Goal: Task Accomplishment & Management: Use online tool/utility

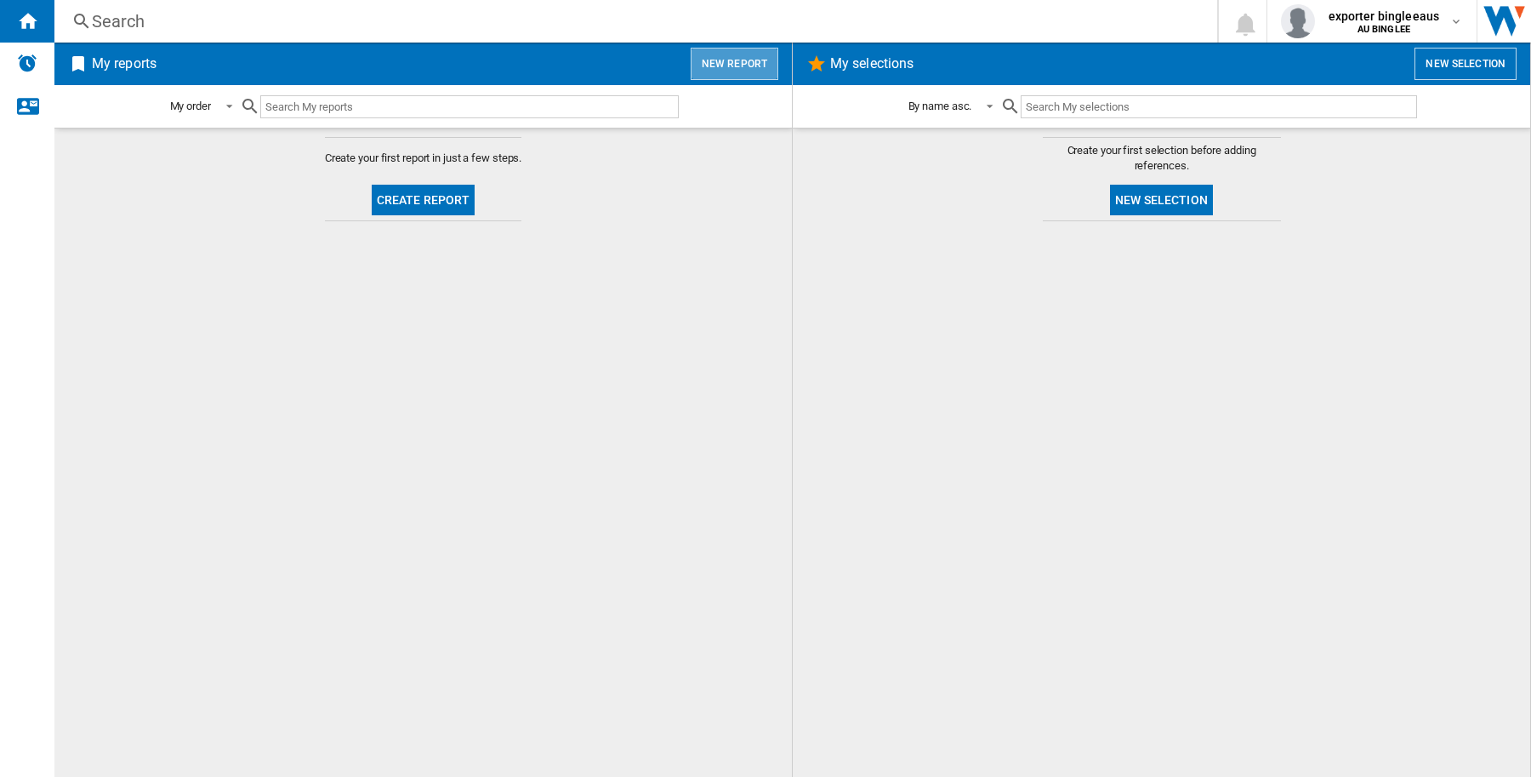
click at [741, 68] on button "New report" at bounding box center [735, 64] width 88 height 32
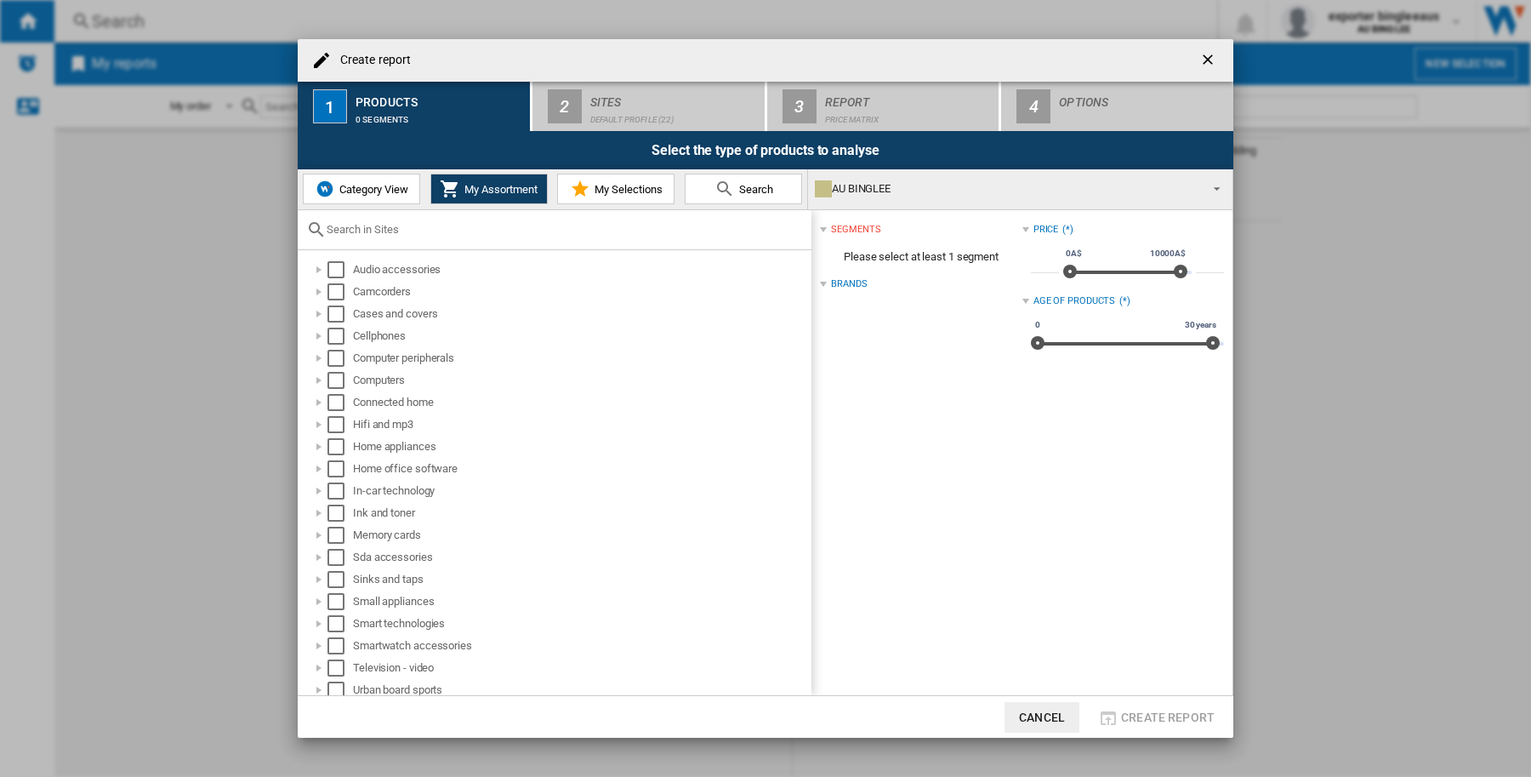
click at [366, 188] on span "Category View" at bounding box center [371, 189] width 73 height 13
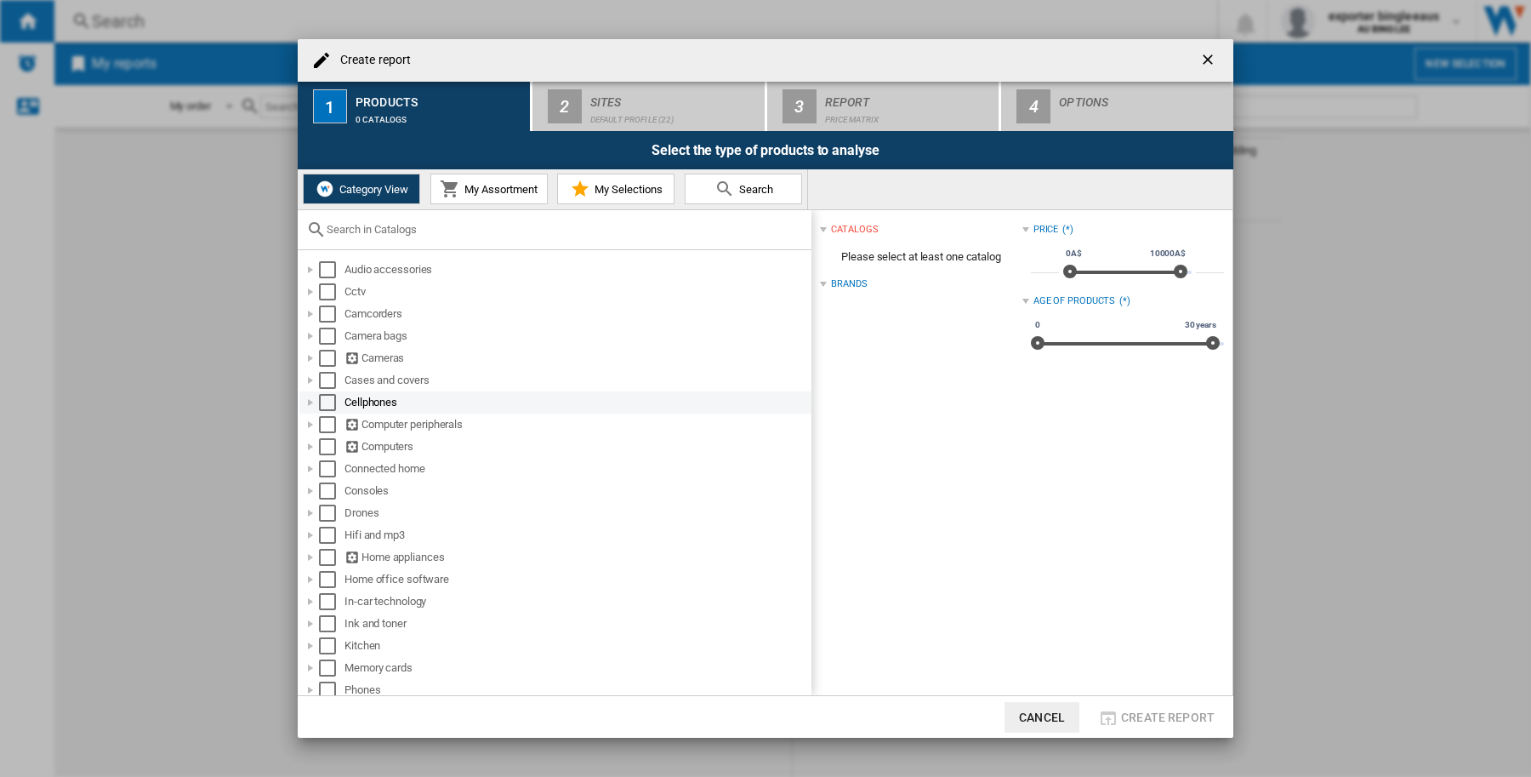
click at [310, 397] on div at bounding box center [310, 402] width 17 height 17
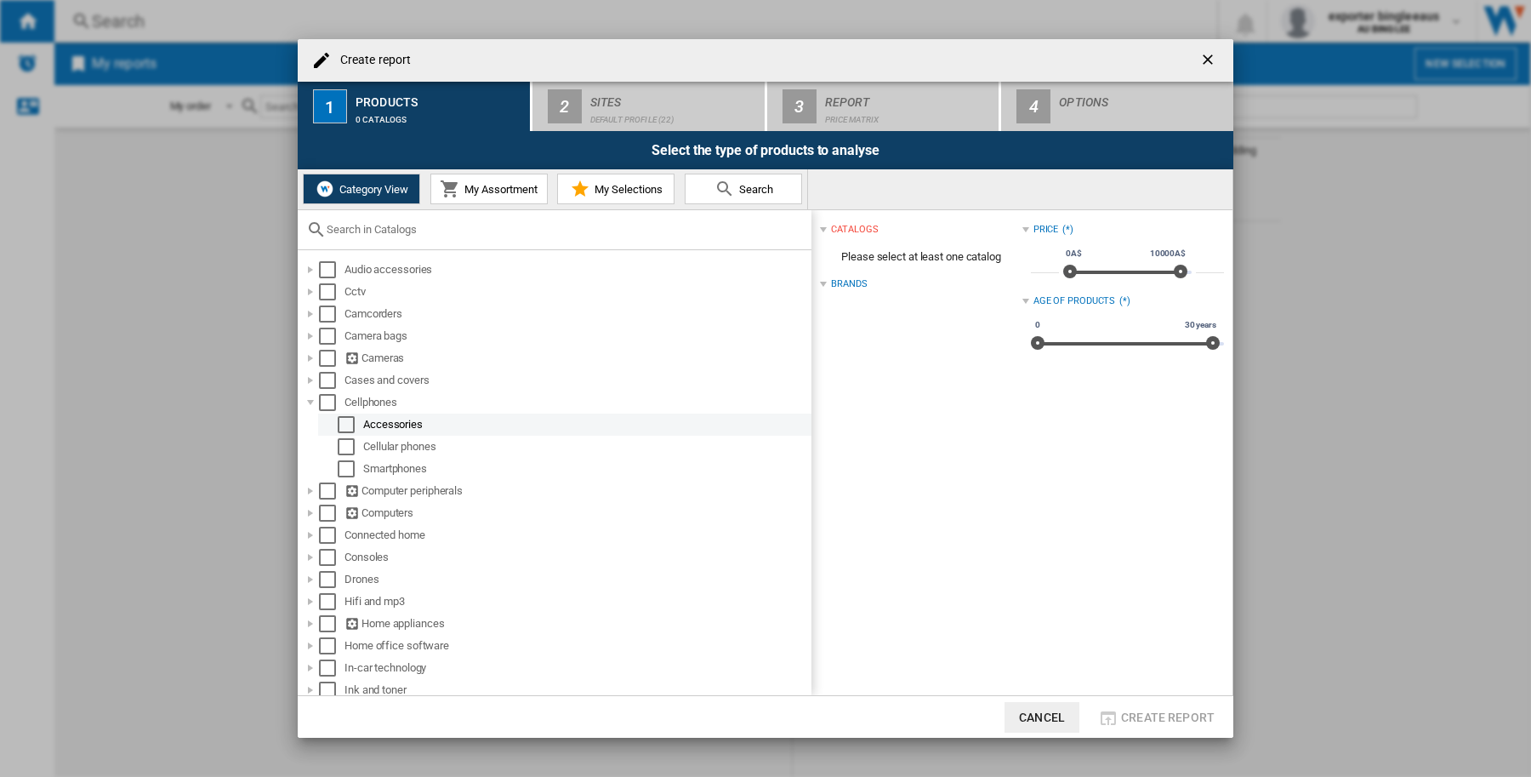
click at [351, 424] on div "Select" at bounding box center [346, 424] width 17 height 17
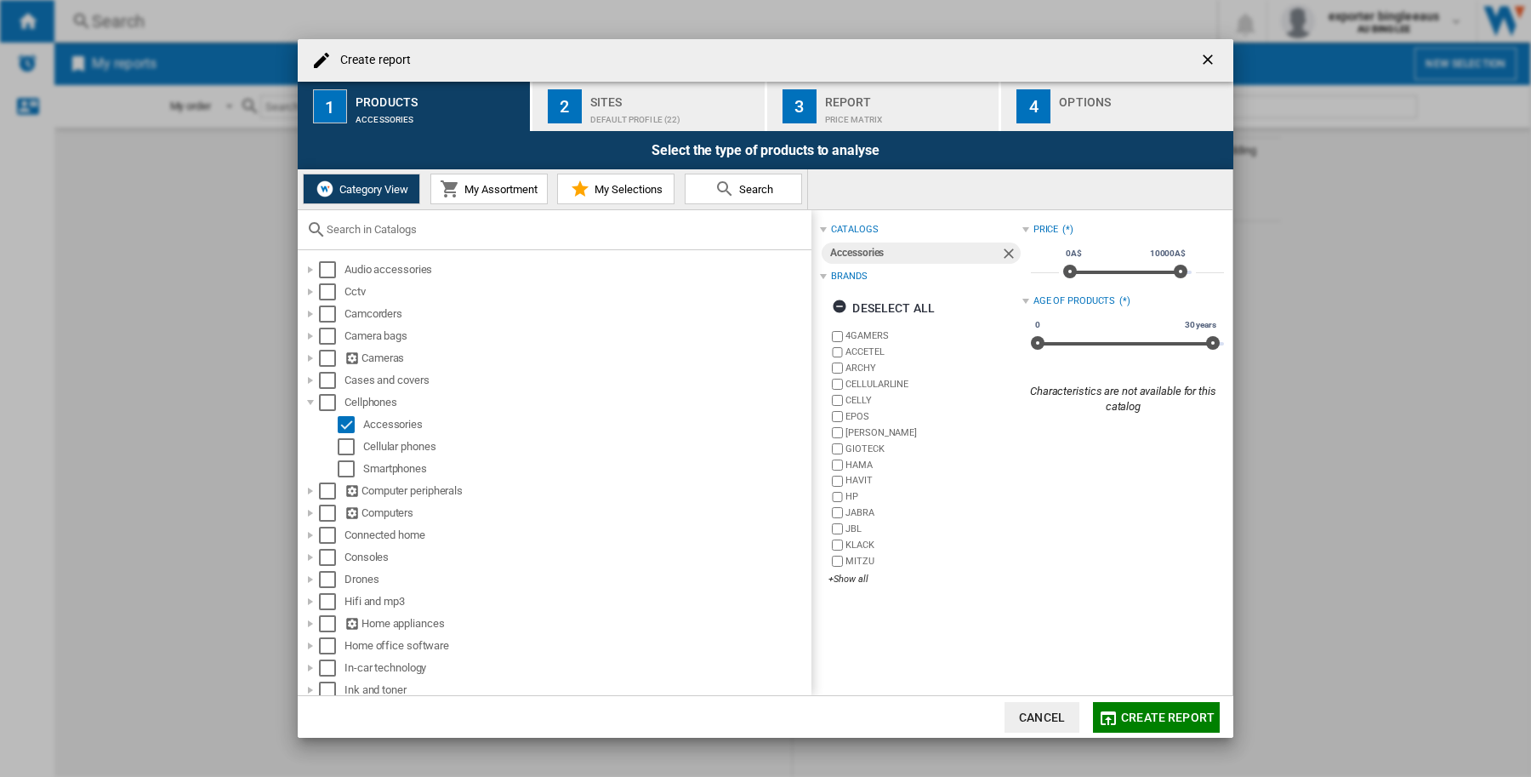
click at [623, 133] on div "Select the type of products to analyse" at bounding box center [766, 150] width 936 height 38
click at [646, 111] on div "Default profile (22)" at bounding box center [674, 115] width 168 height 18
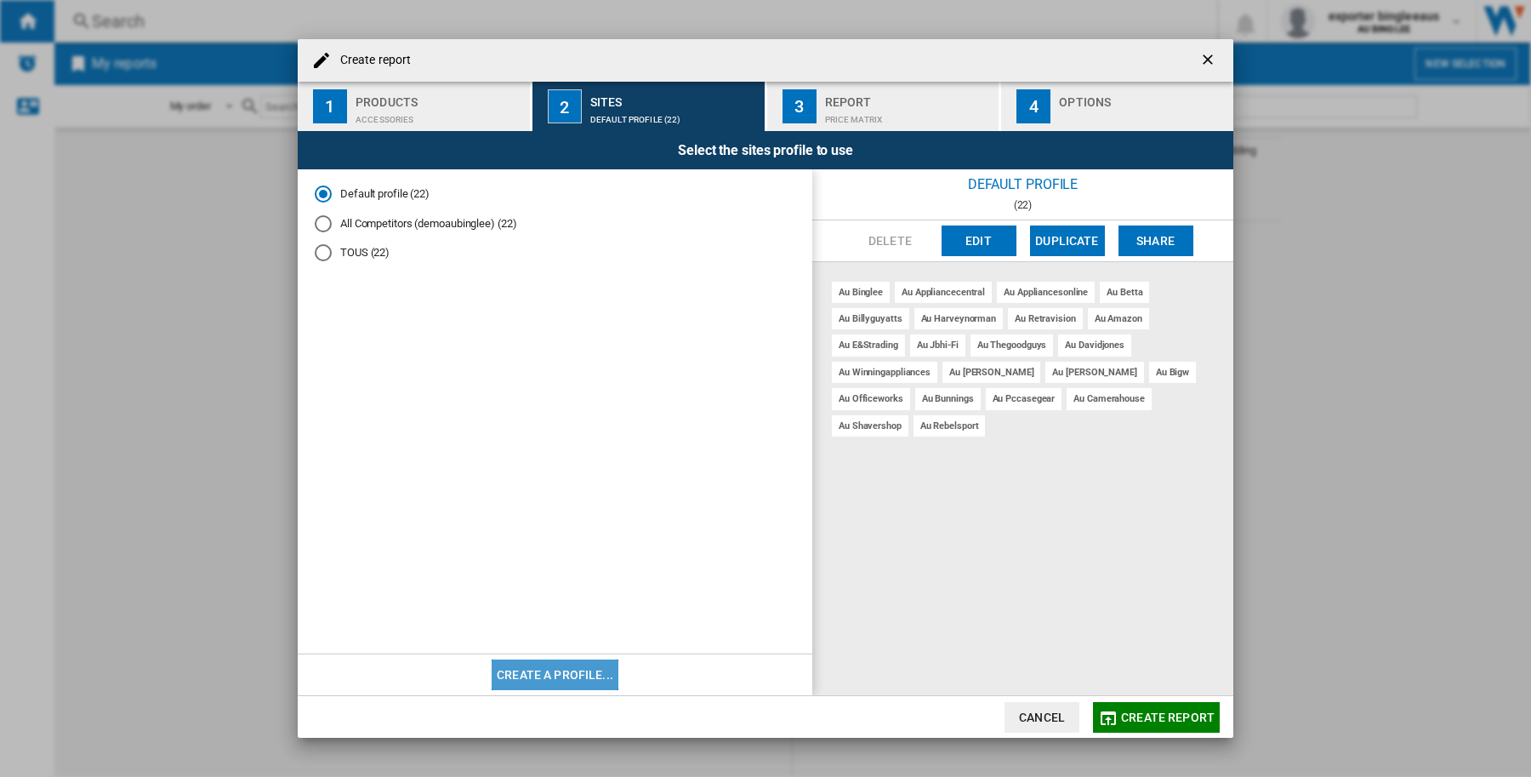
click at [566, 670] on button "Create a profile..." at bounding box center [555, 674] width 127 height 31
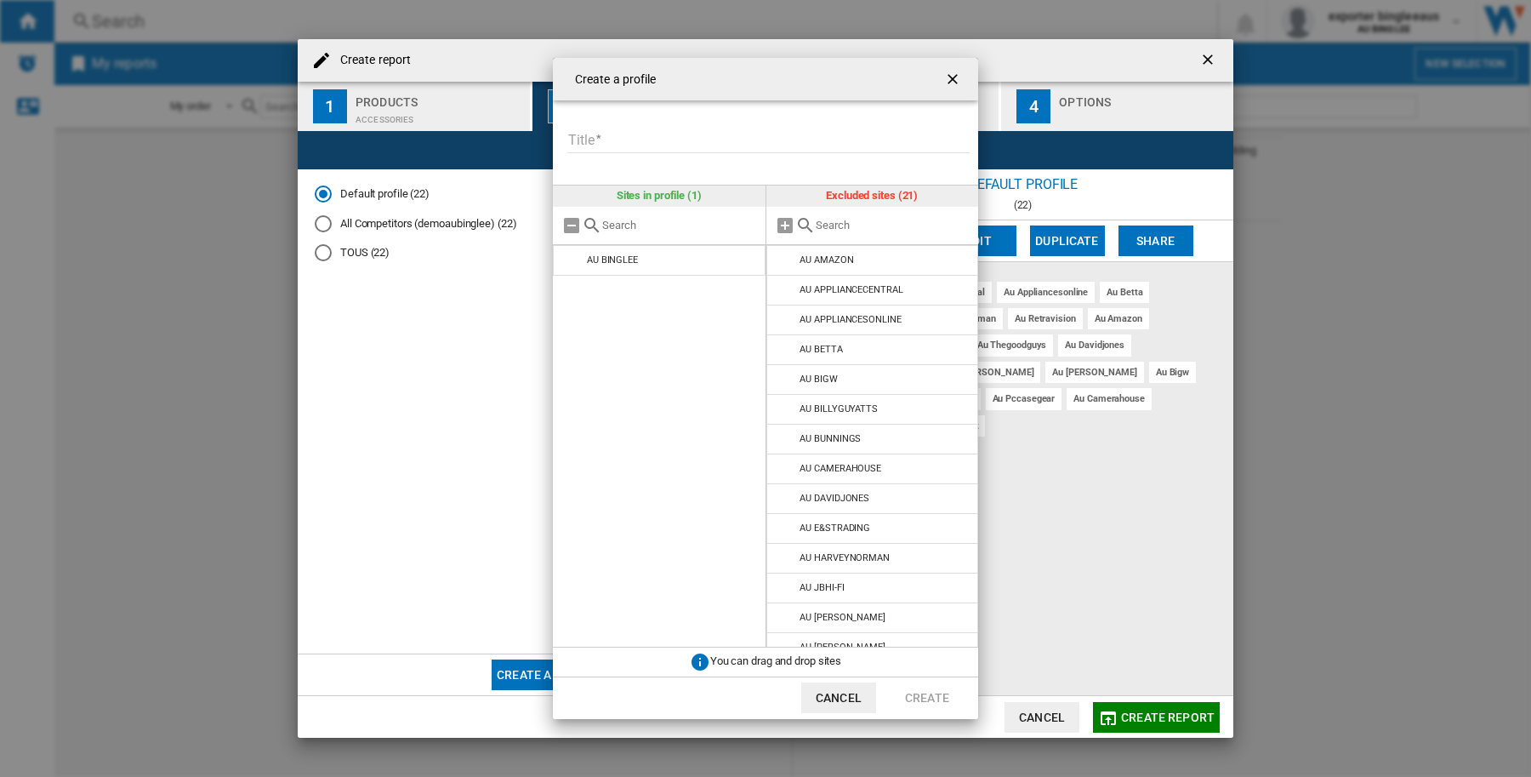
click at [652, 123] on form "Title Please enter a title for your profile" at bounding box center [772, 130] width 413 height 60
click at [576, 140] on input "Title" at bounding box center [768, 141] width 402 height 26
type input "****"
click at [930, 703] on button "Create" at bounding box center [927, 697] width 75 height 31
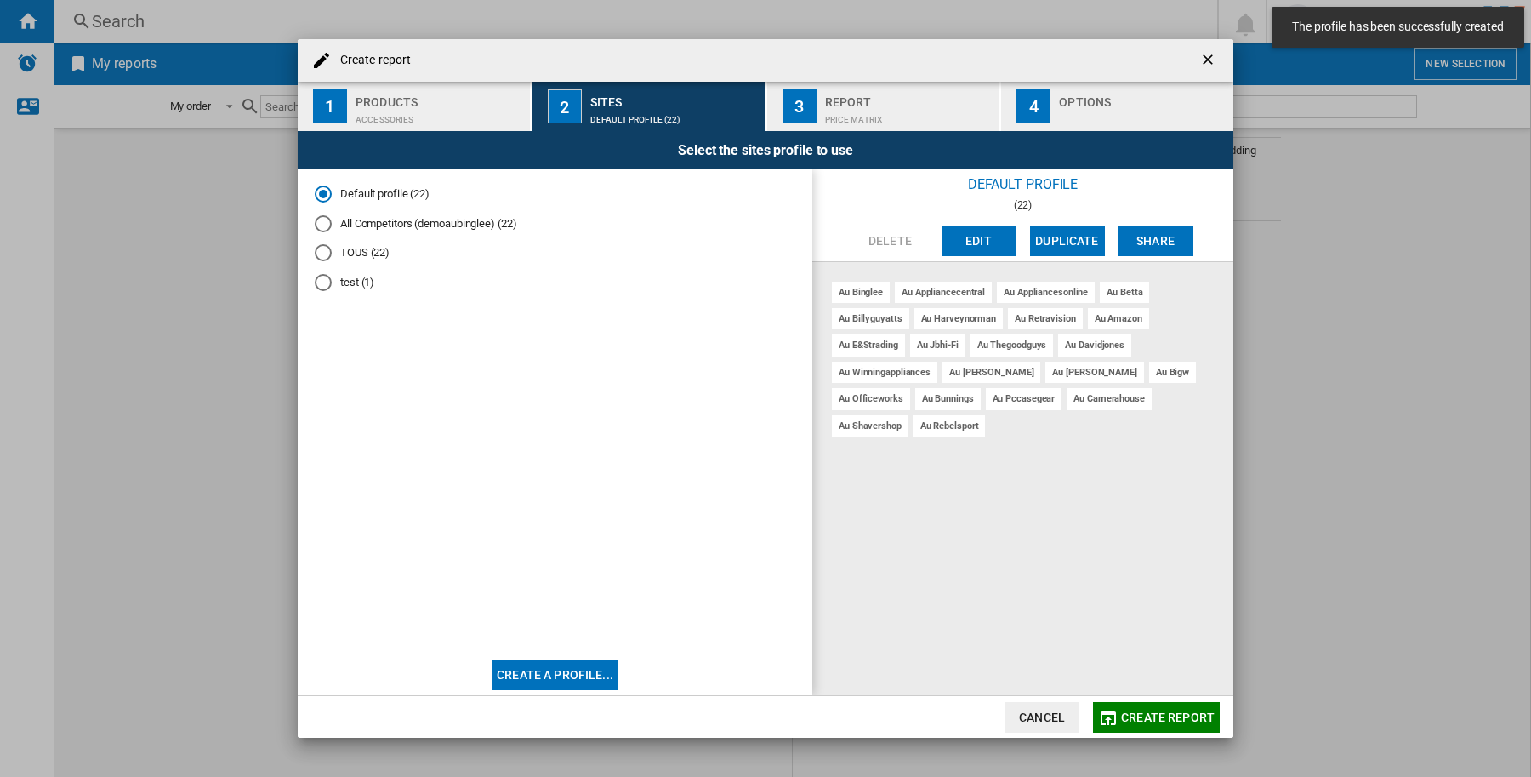
click at [1129, 720] on span "Create report" at bounding box center [1168, 717] width 94 height 14
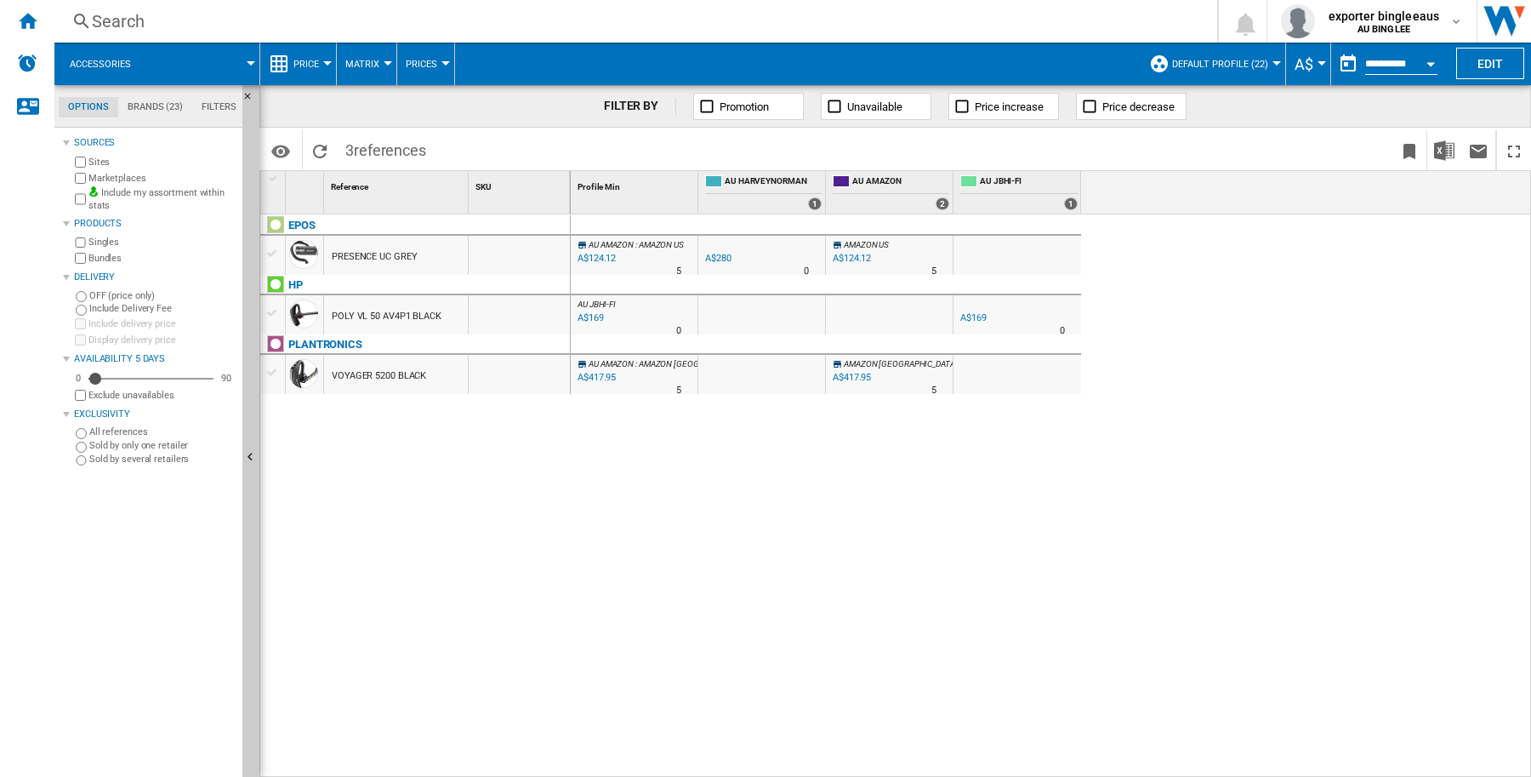
click at [1272, 61] on div at bounding box center [1276, 63] width 9 height 4
click at [1269, 64] on md-backdrop at bounding box center [765, 388] width 1531 height 777
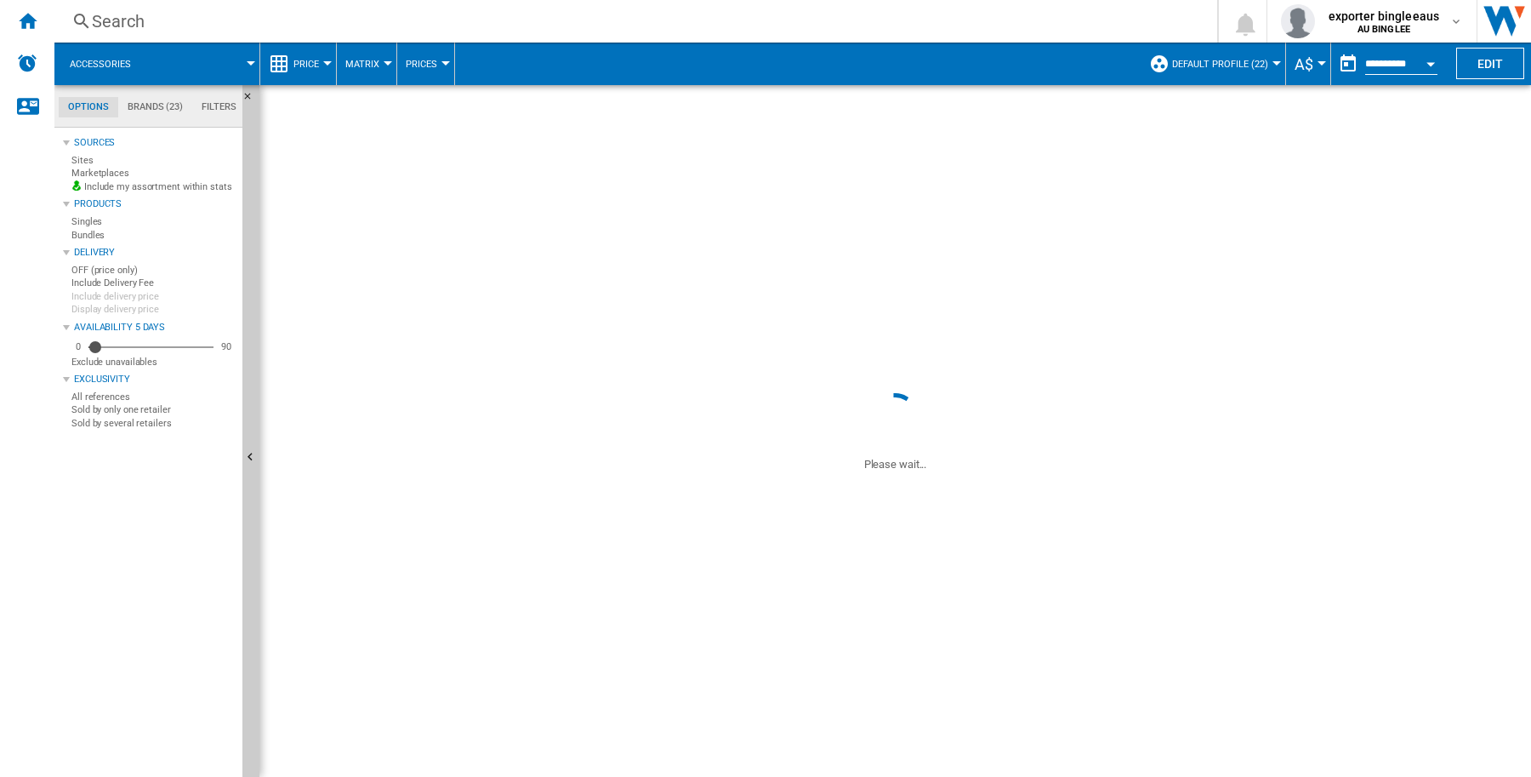
click at [1272, 62] on div at bounding box center [1276, 63] width 9 height 4
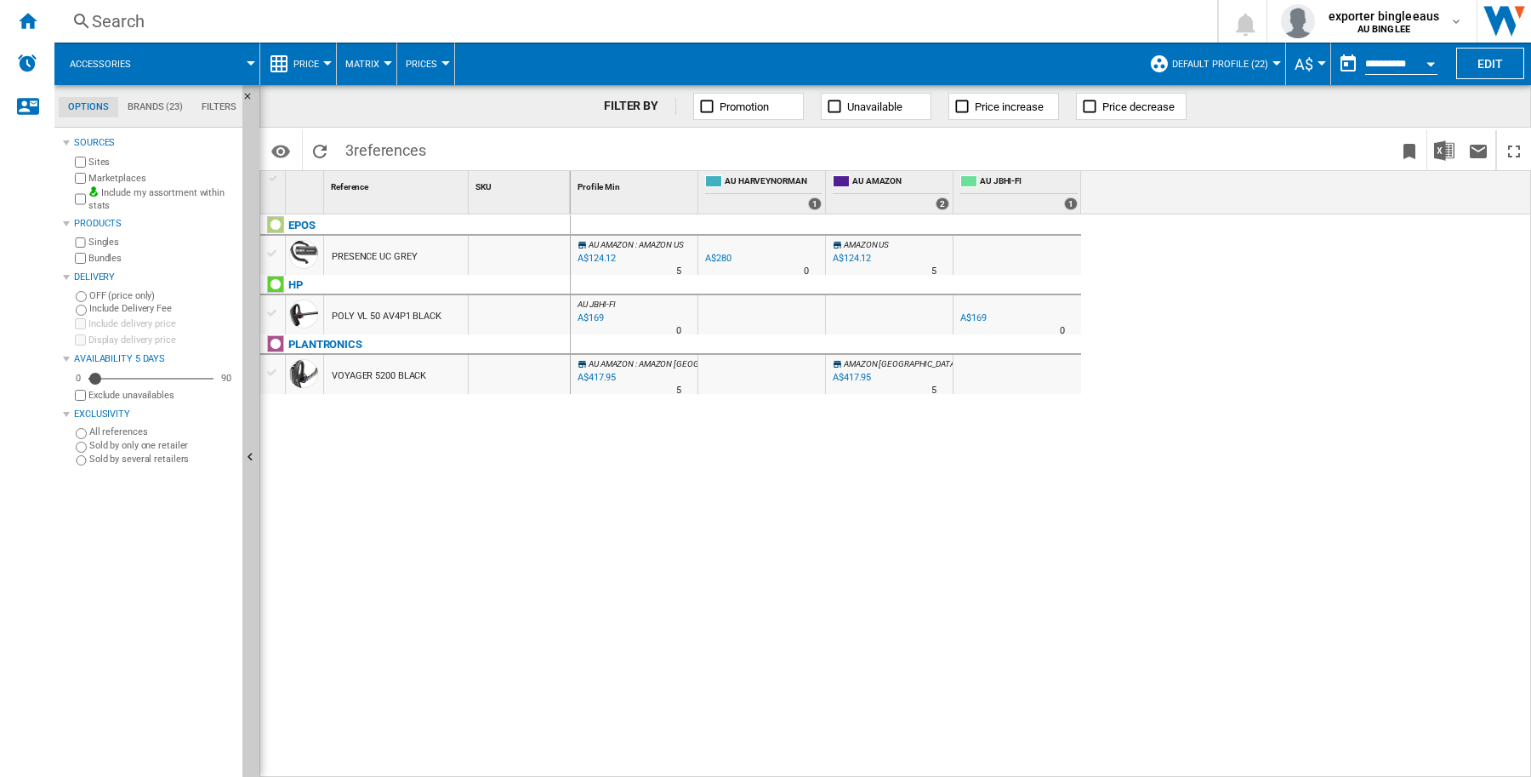
click at [1272, 61] on div at bounding box center [1276, 63] width 9 height 4
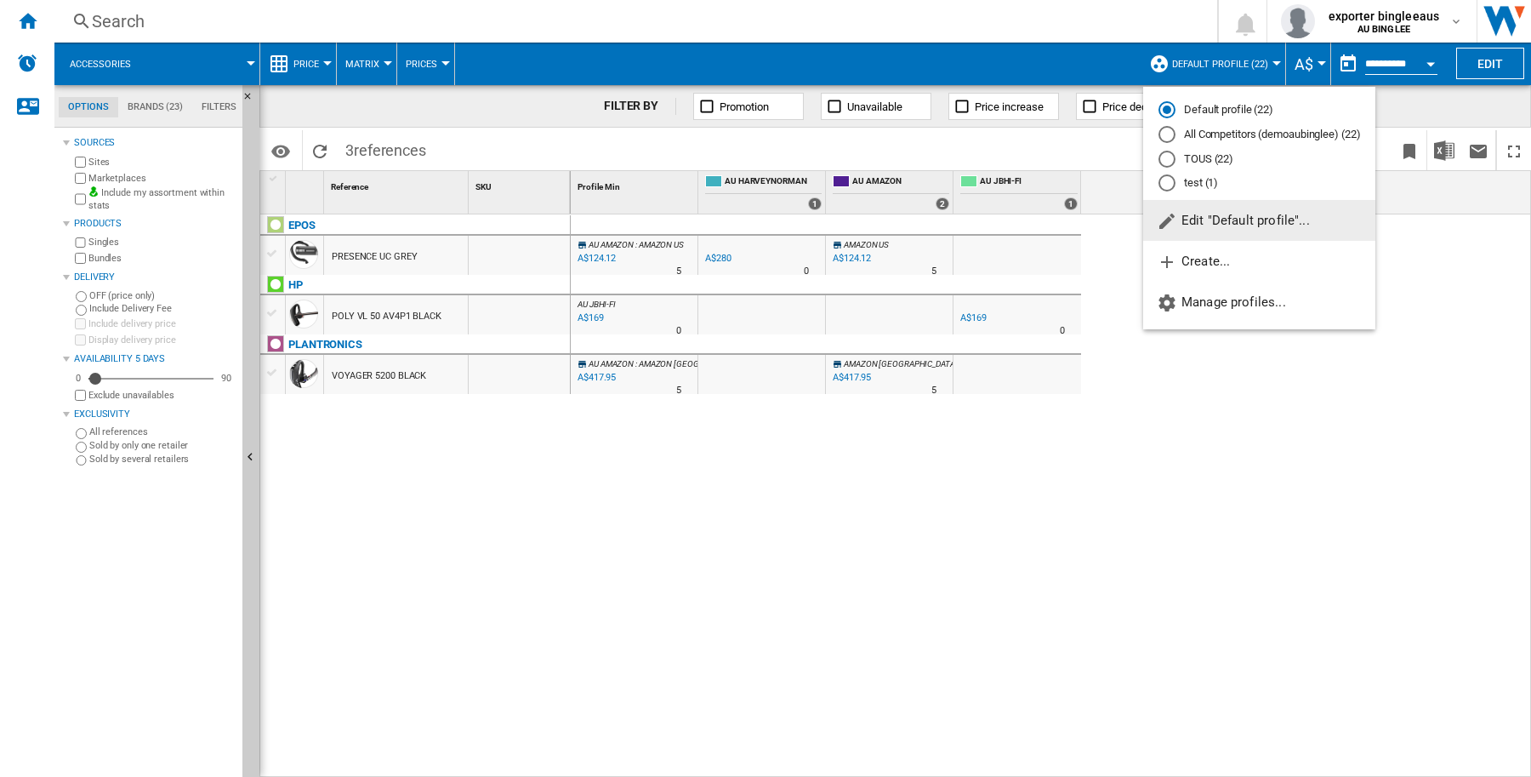
click at [1204, 185] on md-radio-button "test (1)" at bounding box center [1260, 183] width 202 height 16
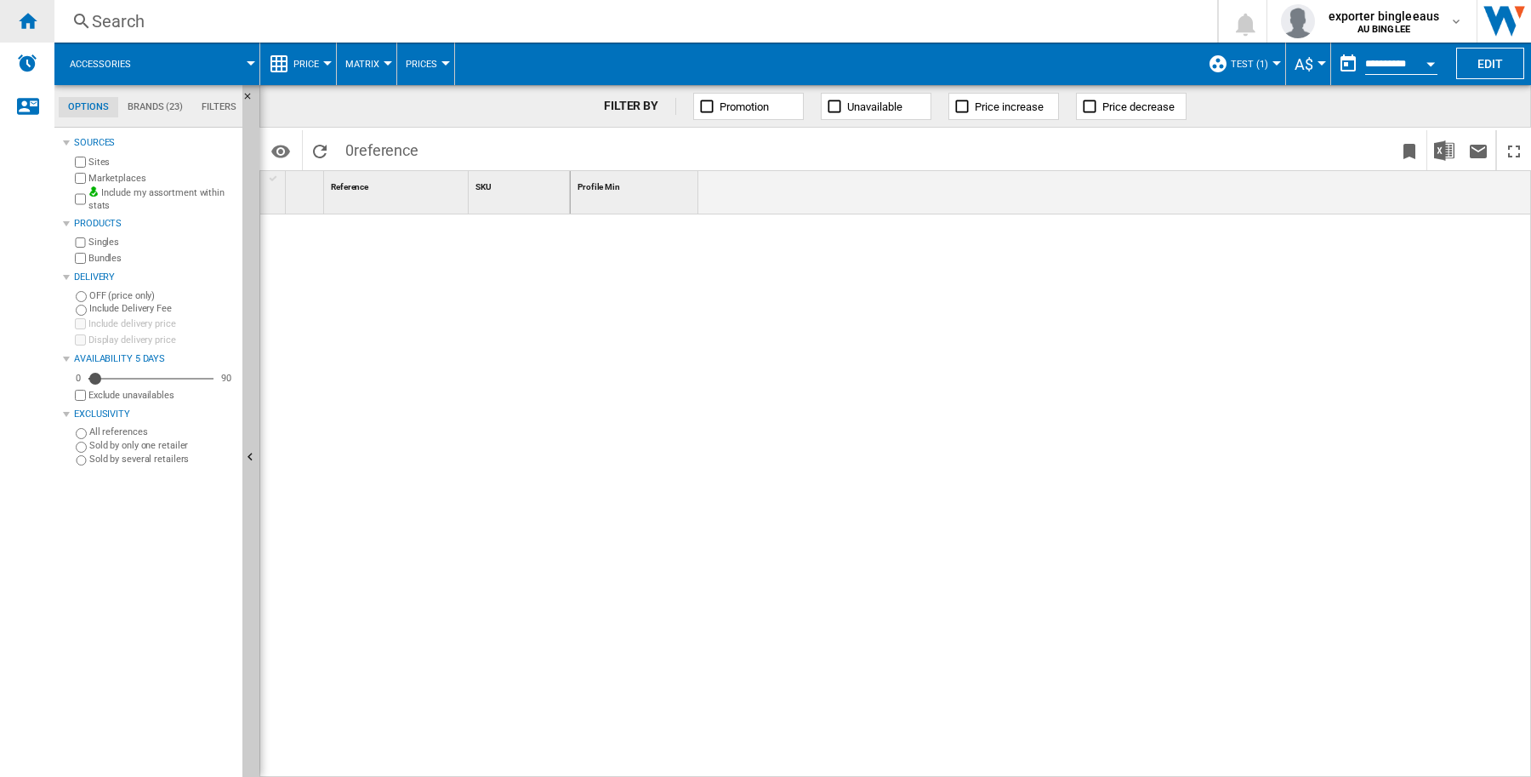
click at [39, 21] on div "Home" at bounding box center [27, 21] width 54 height 43
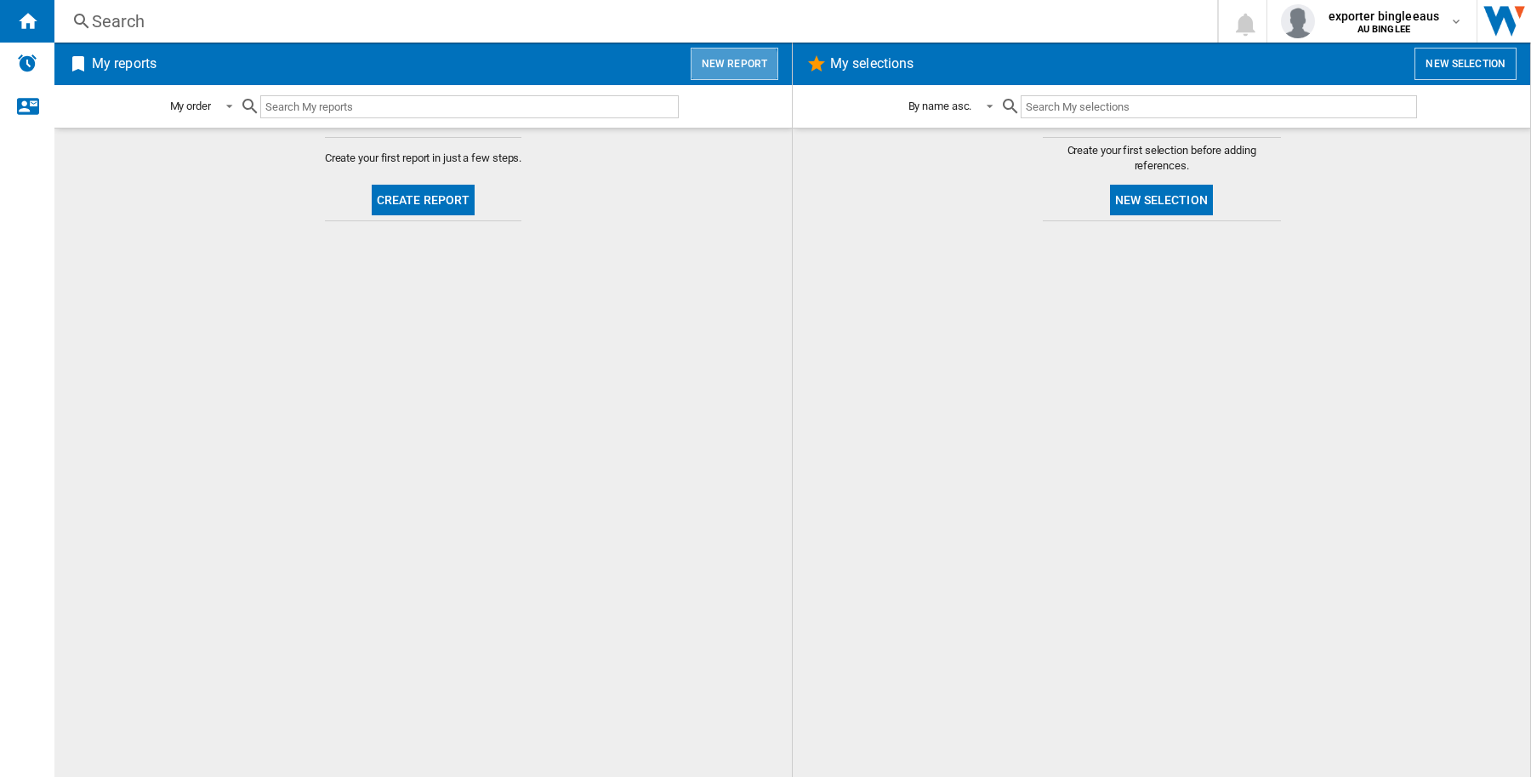
click at [729, 71] on button "New report" at bounding box center [735, 64] width 88 height 32
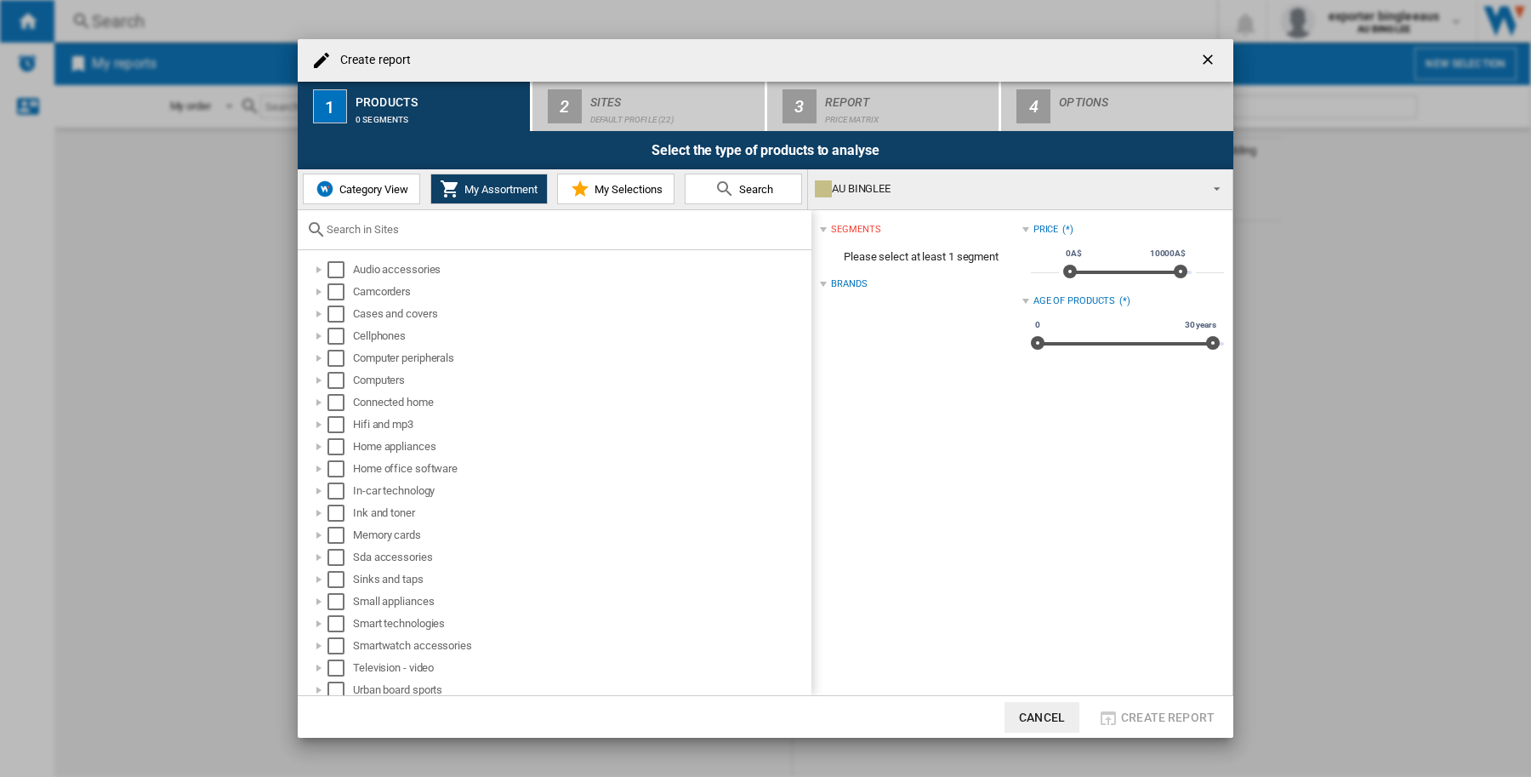
click at [350, 189] on span "Category View" at bounding box center [371, 189] width 73 height 13
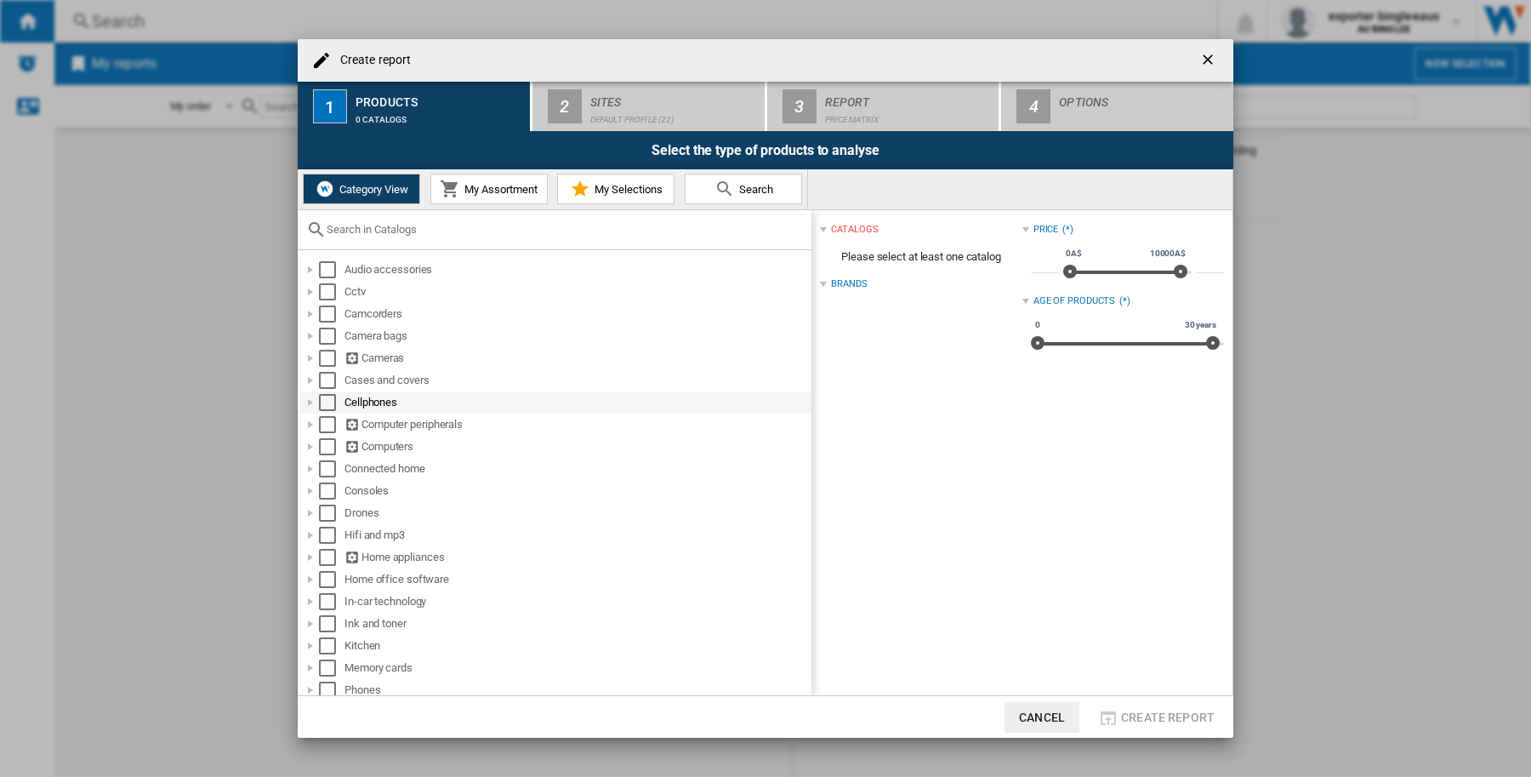
click at [325, 401] on div "Select" at bounding box center [327, 402] width 17 height 17
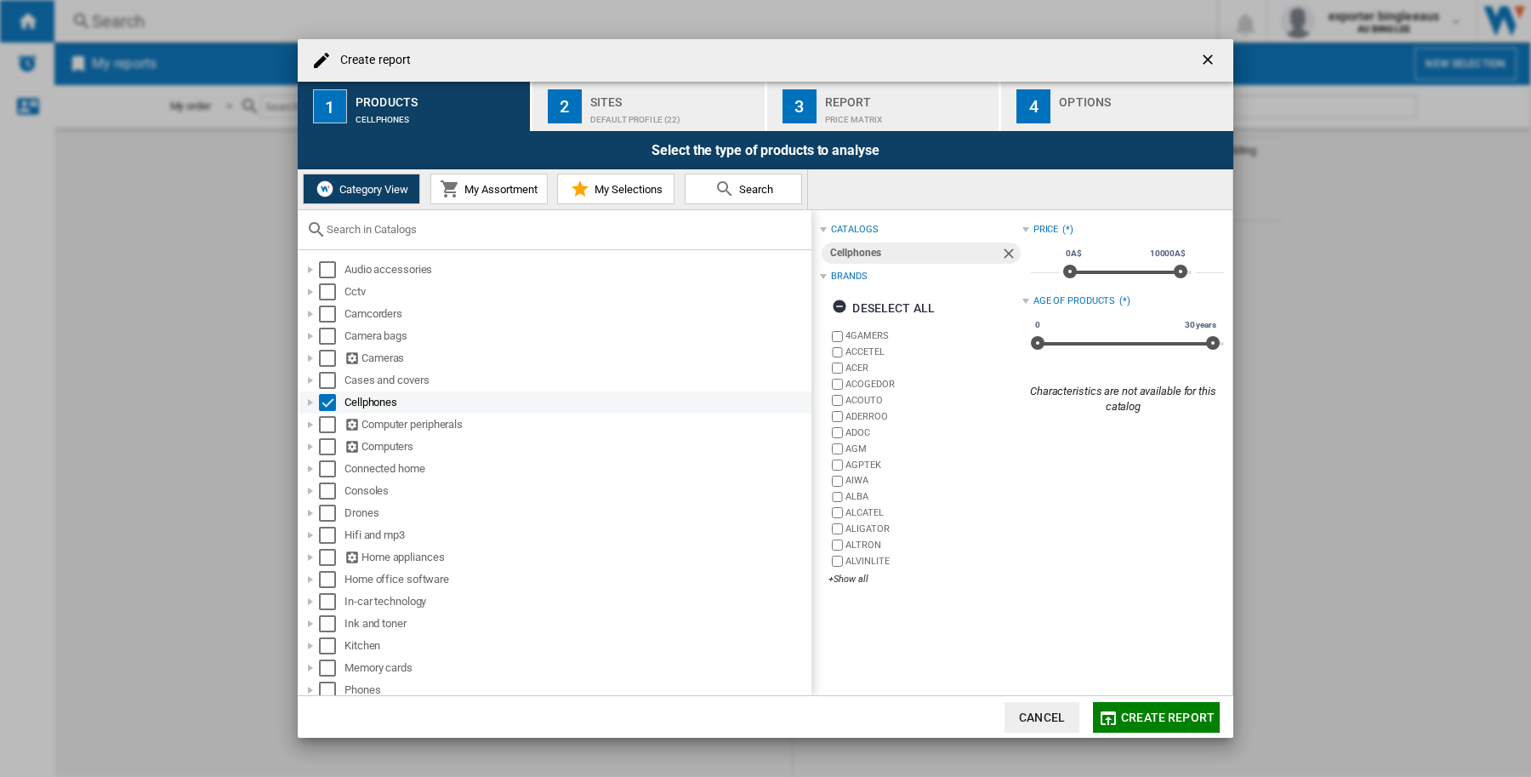
click at [323, 401] on div "Select" at bounding box center [327, 402] width 17 height 17
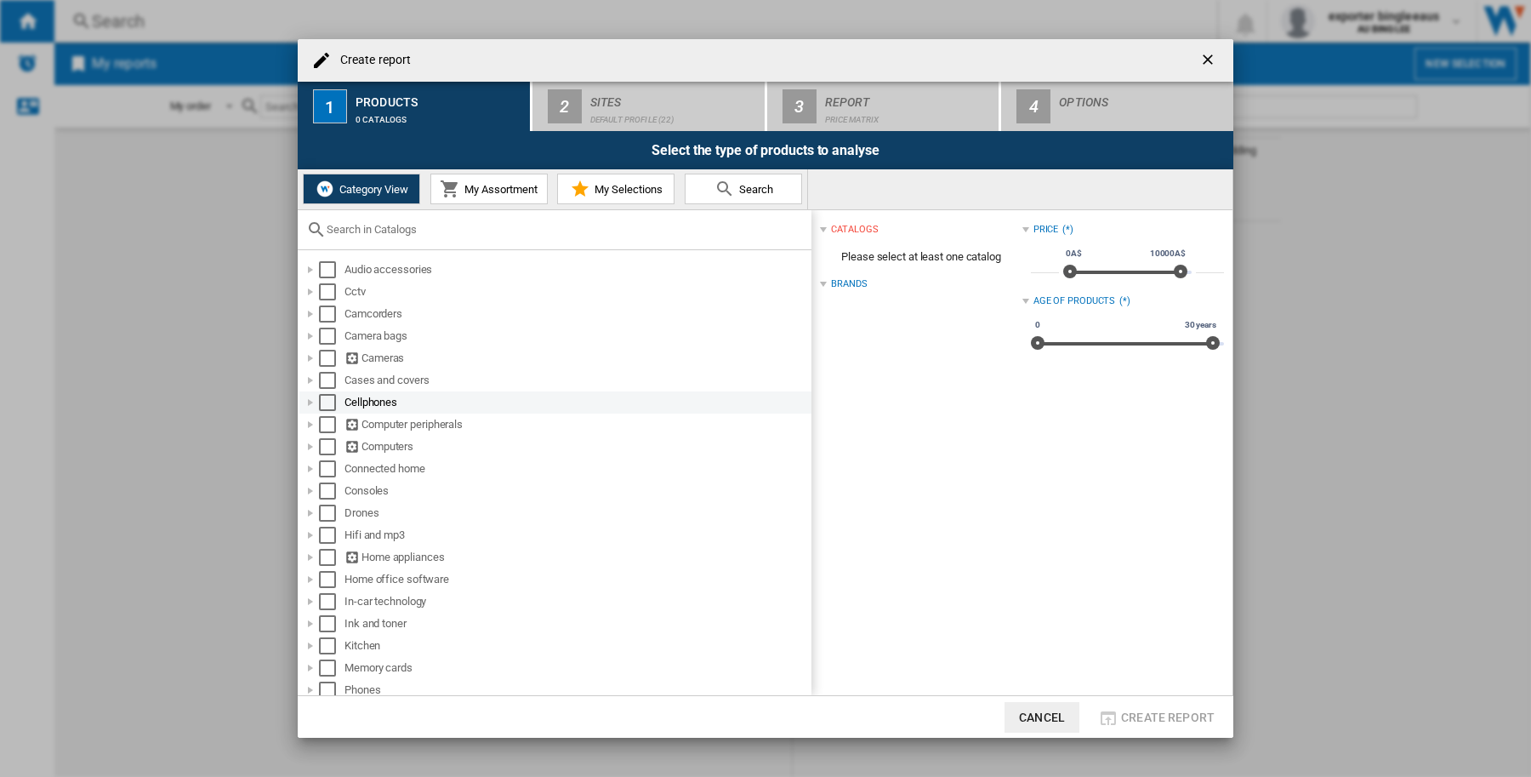
click at [309, 402] on div "Create report ..." at bounding box center [310, 402] width 17 height 17
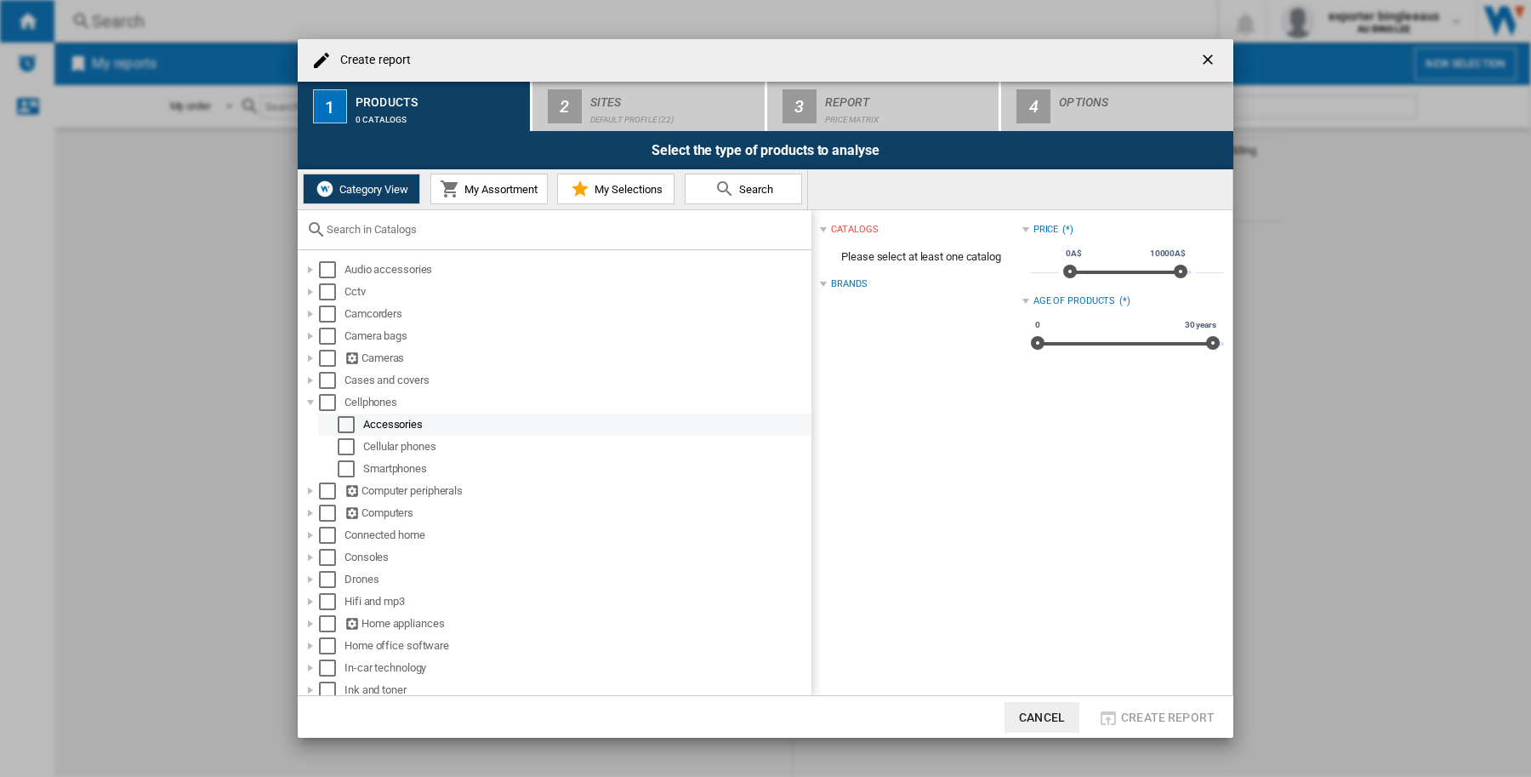
click at [346, 419] on div "Select" at bounding box center [346, 424] width 17 height 17
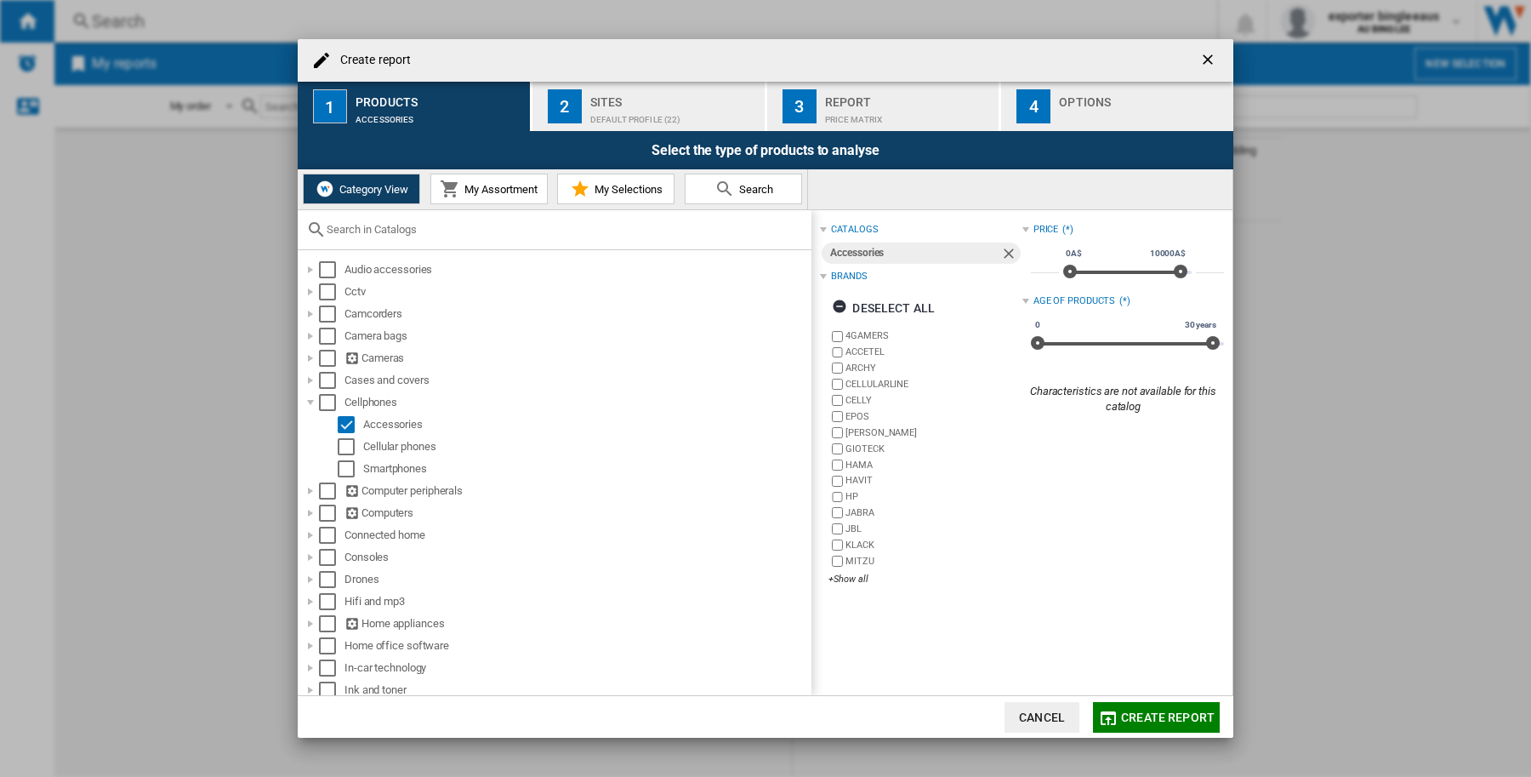
click at [652, 115] on div "Default profile (22)" at bounding box center [674, 115] width 168 height 18
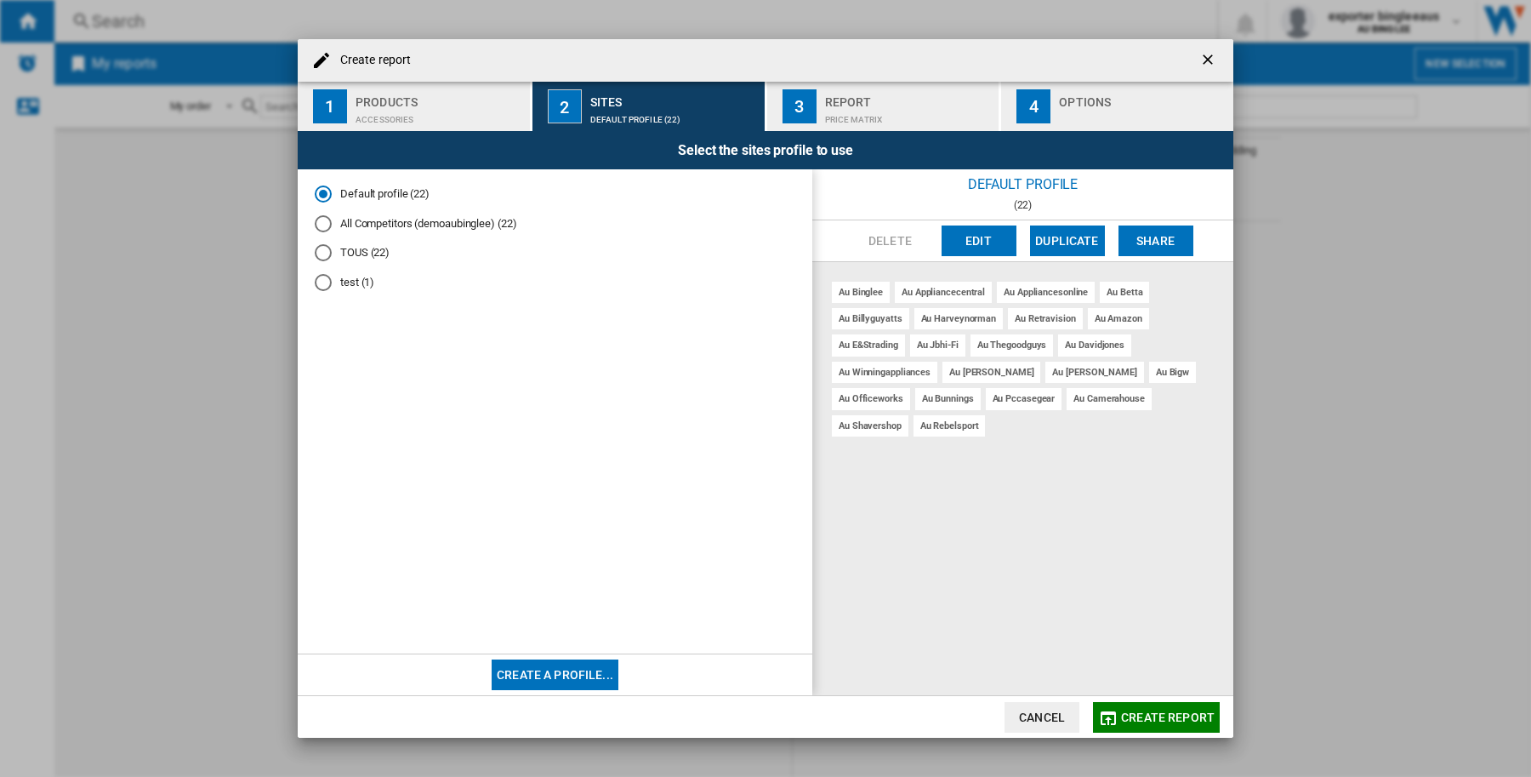
click at [345, 279] on md-radio-button "test (1)" at bounding box center [555, 283] width 481 height 16
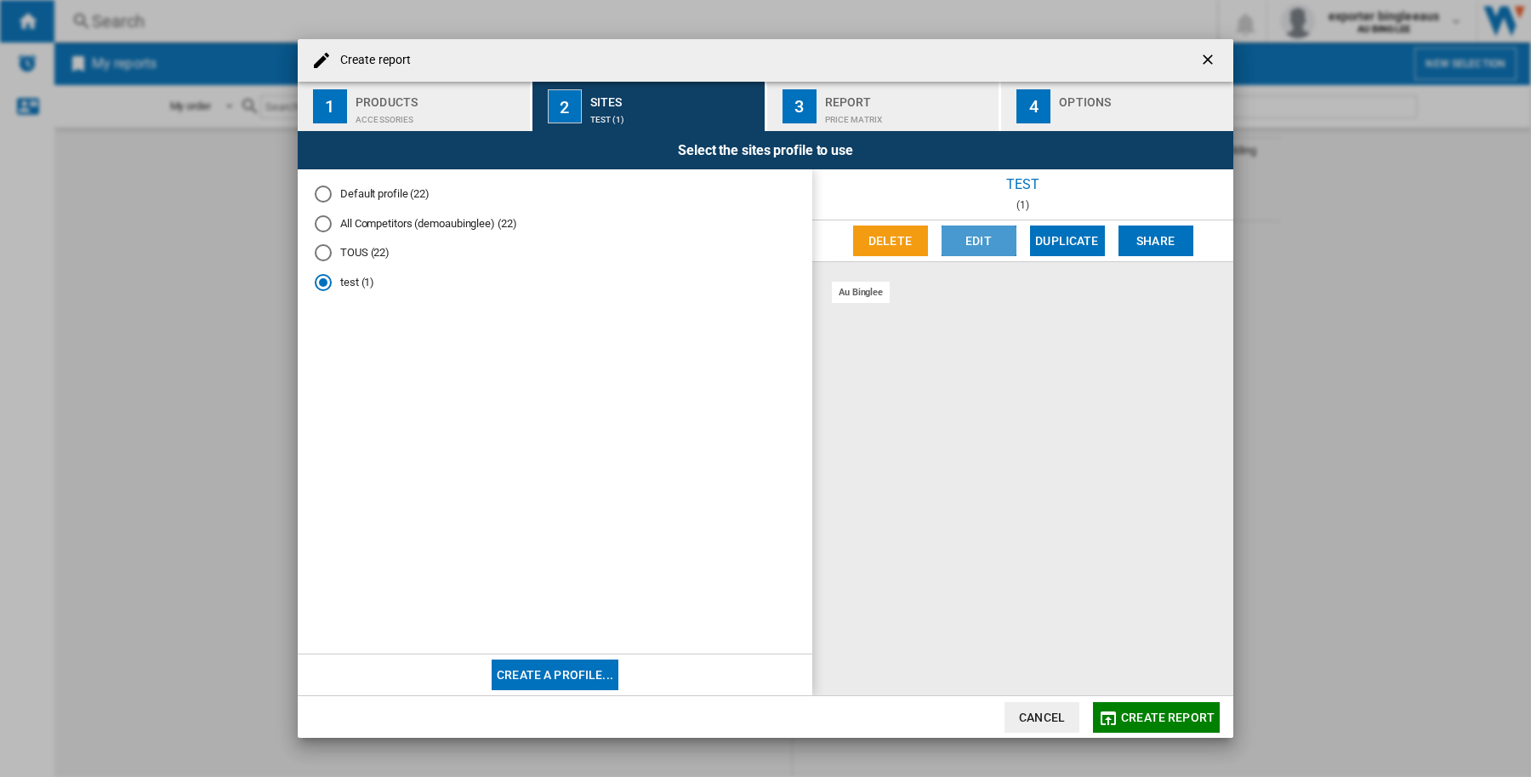
click at [971, 248] on button "Edit" at bounding box center [979, 240] width 75 height 31
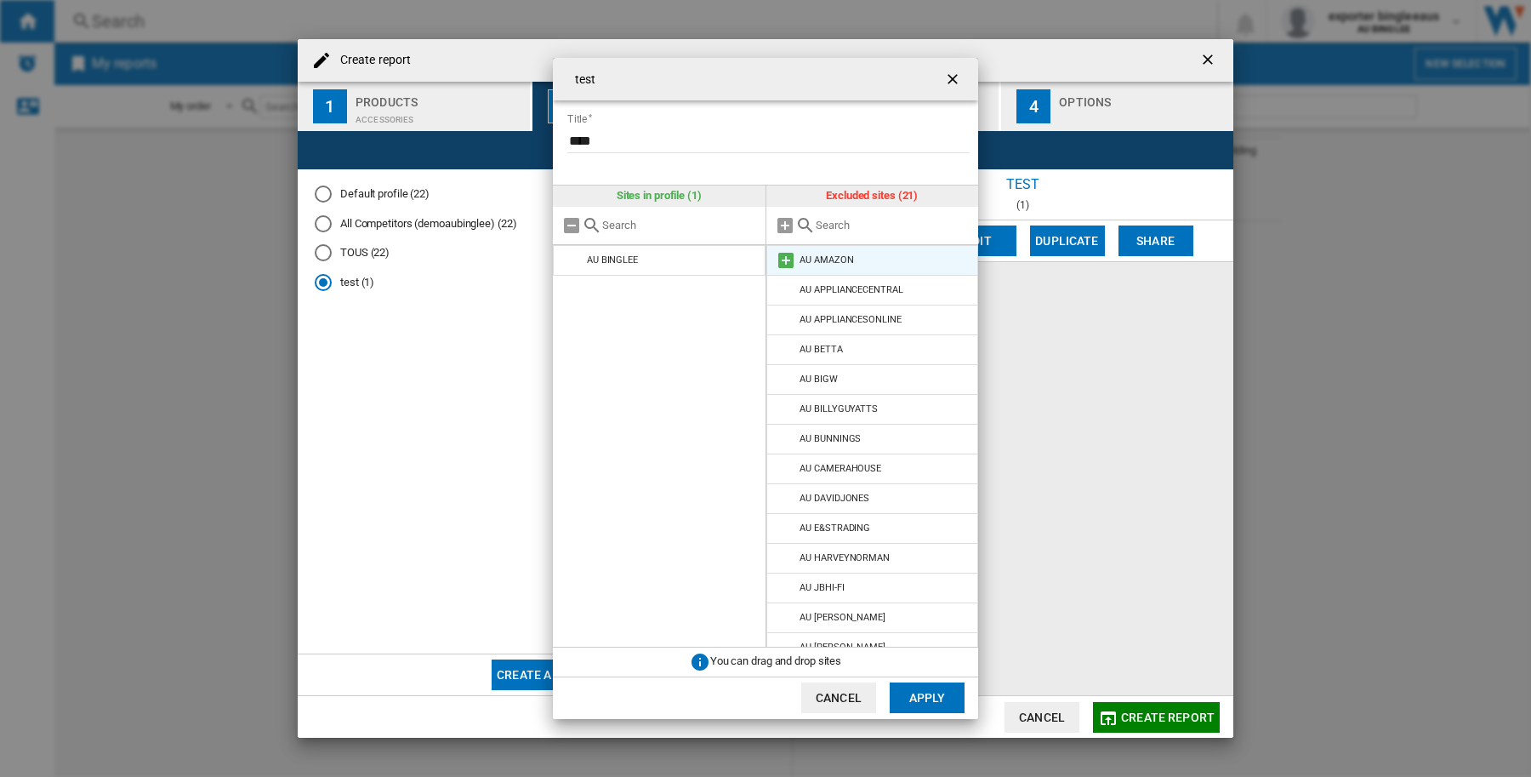
click at [785, 260] on md-icon "test Title ..." at bounding box center [786, 260] width 20 height 20
click at [931, 691] on button "Apply" at bounding box center [927, 697] width 75 height 31
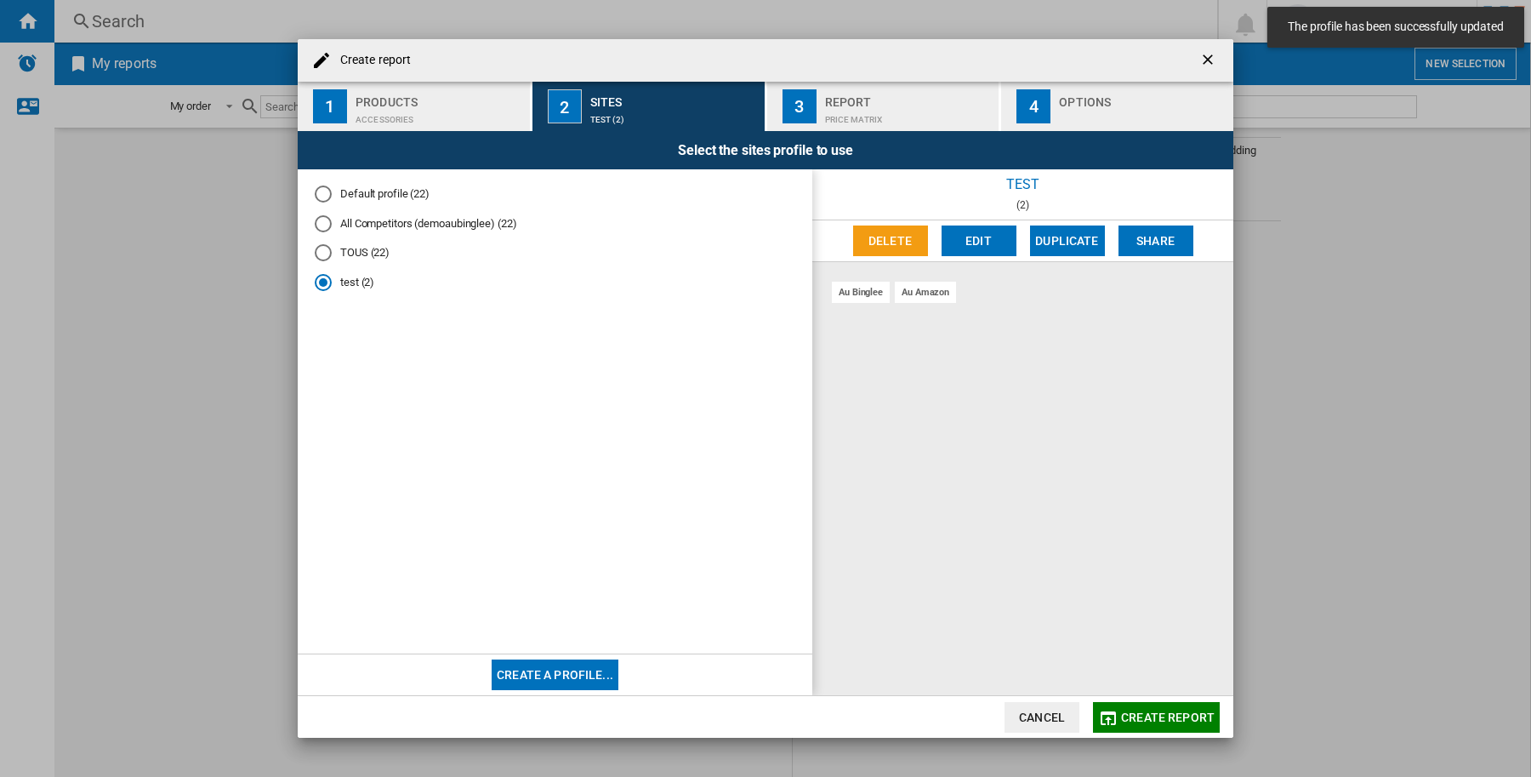
click at [849, 109] on div "Price Matrix" at bounding box center [909, 115] width 168 height 18
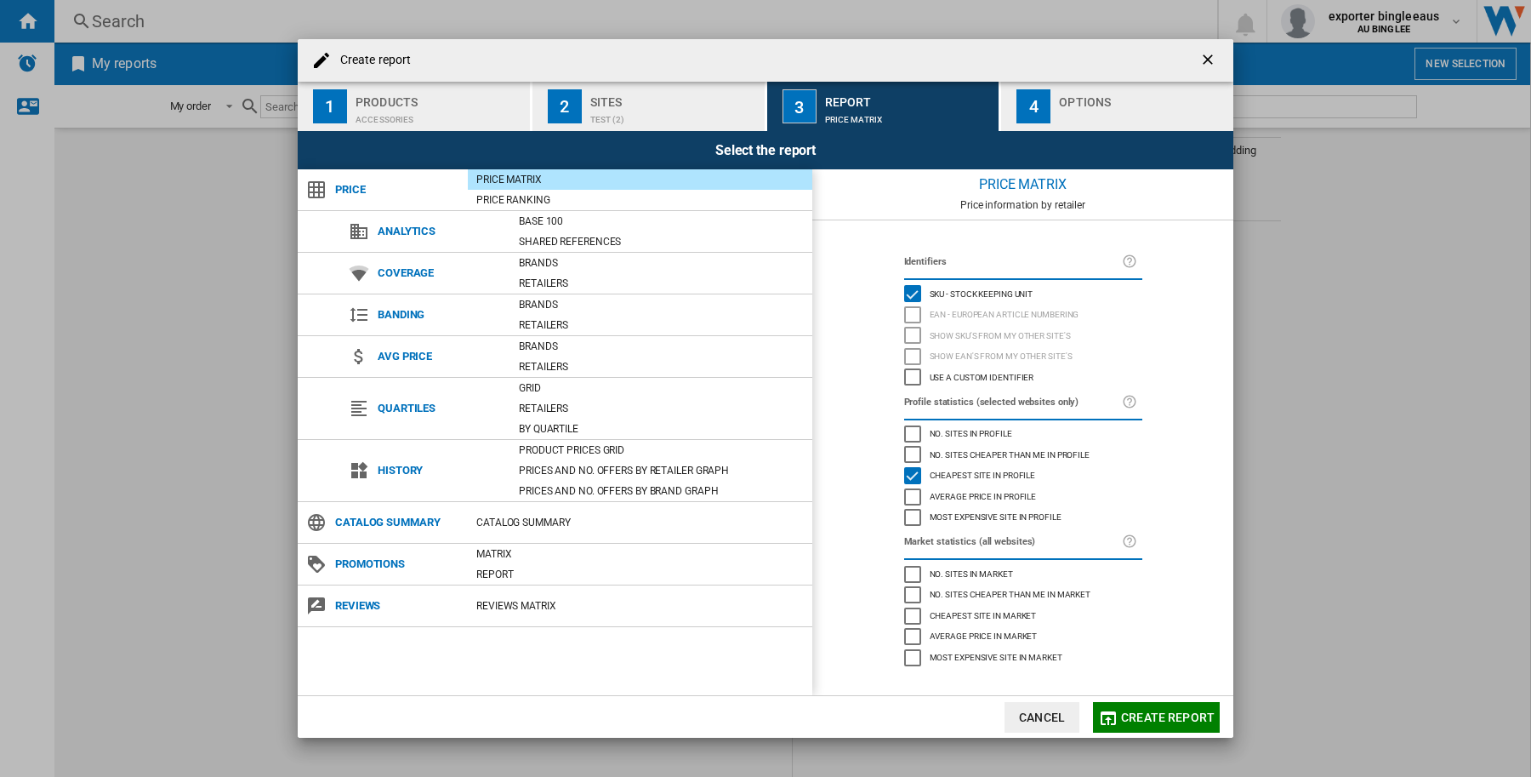
click at [1163, 730] on button "Create report" at bounding box center [1156, 717] width 127 height 31
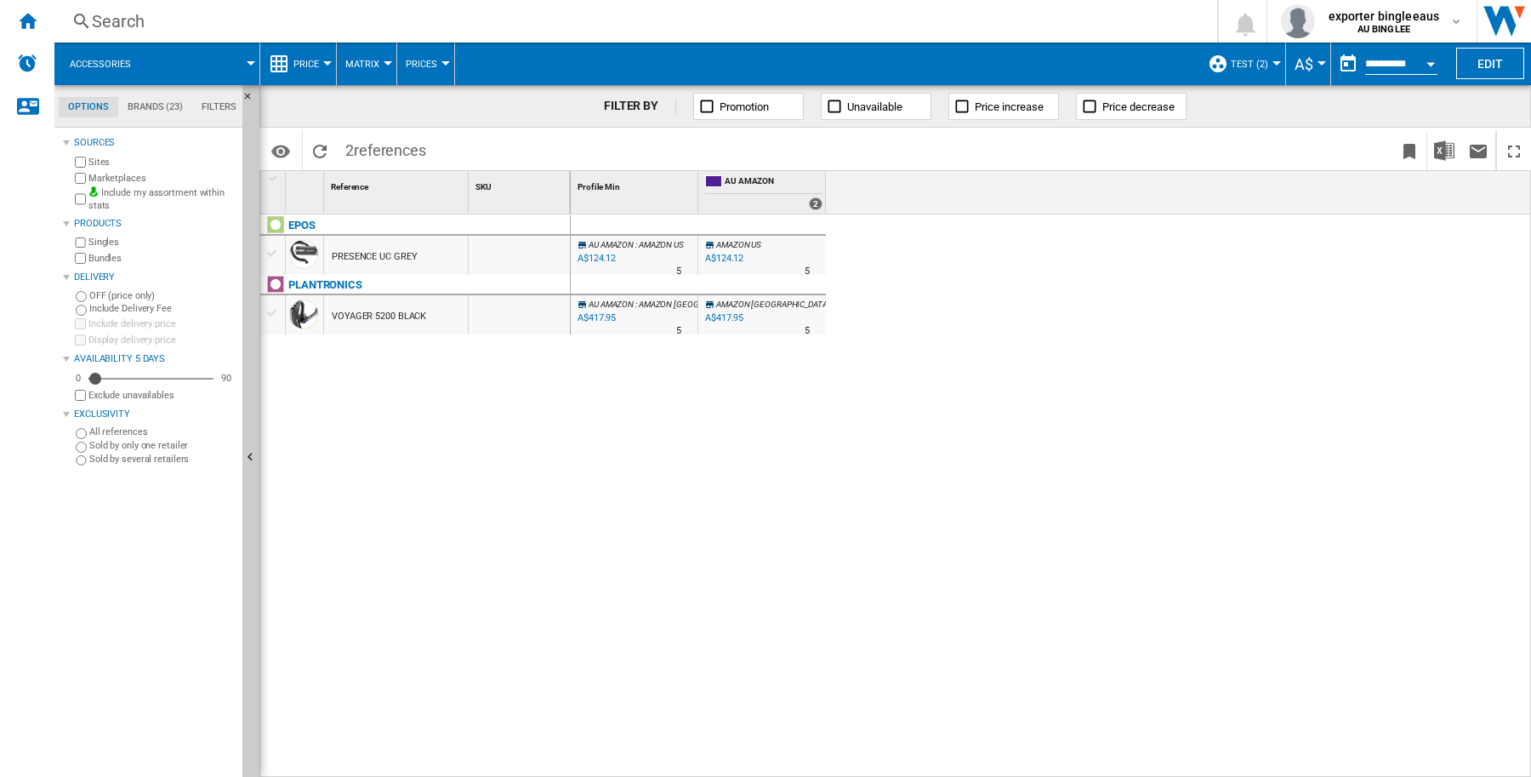
click at [742, 248] on span "AMAZON US" at bounding box center [738, 244] width 45 height 9
click at [379, 253] on div "PRESENCE UC GREY" at bounding box center [374, 256] width 85 height 39
click at [270, 253] on div at bounding box center [273, 253] width 18 height 15
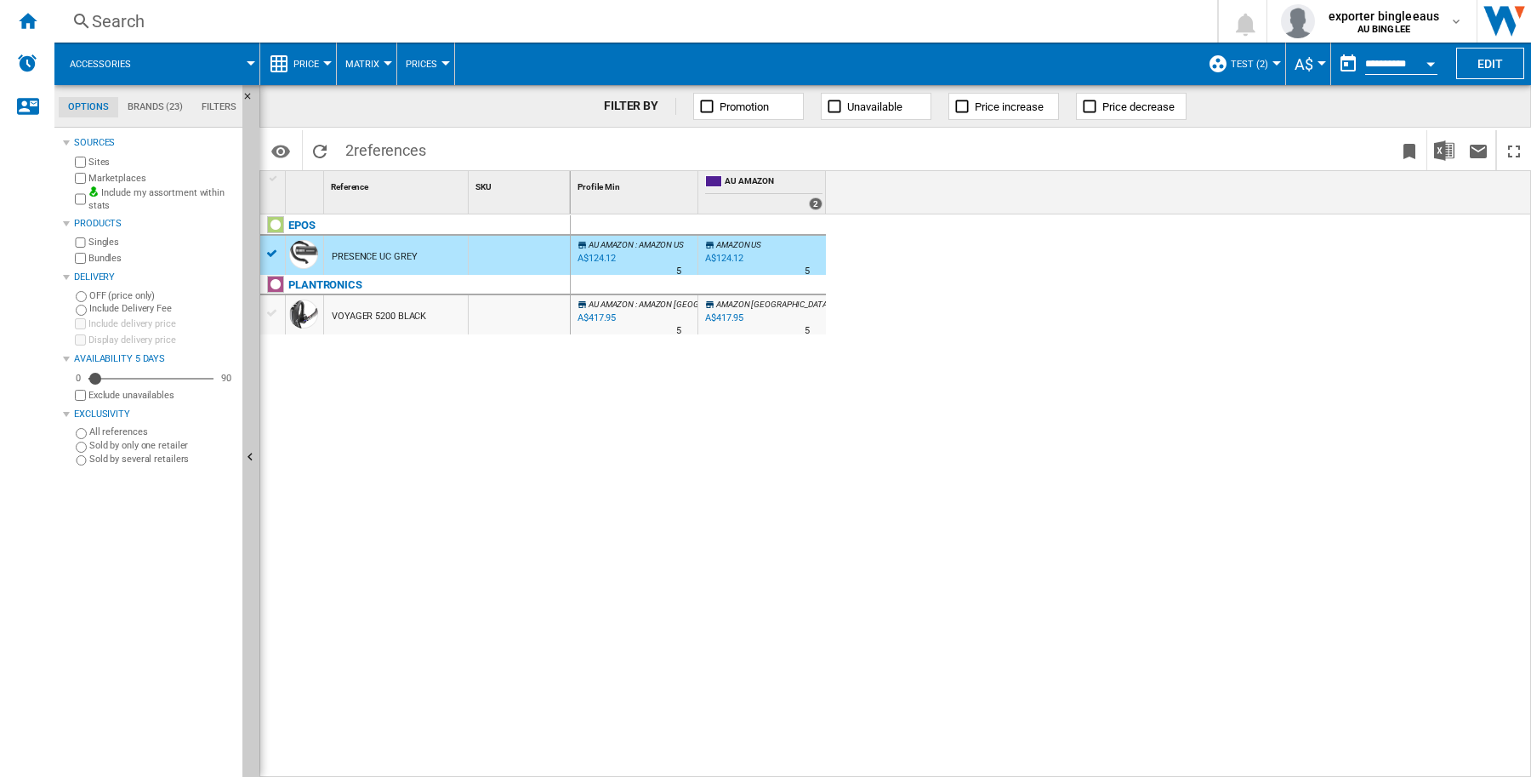
click at [372, 256] on div "PRESENCE UC GREY" at bounding box center [374, 256] width 85 height 39
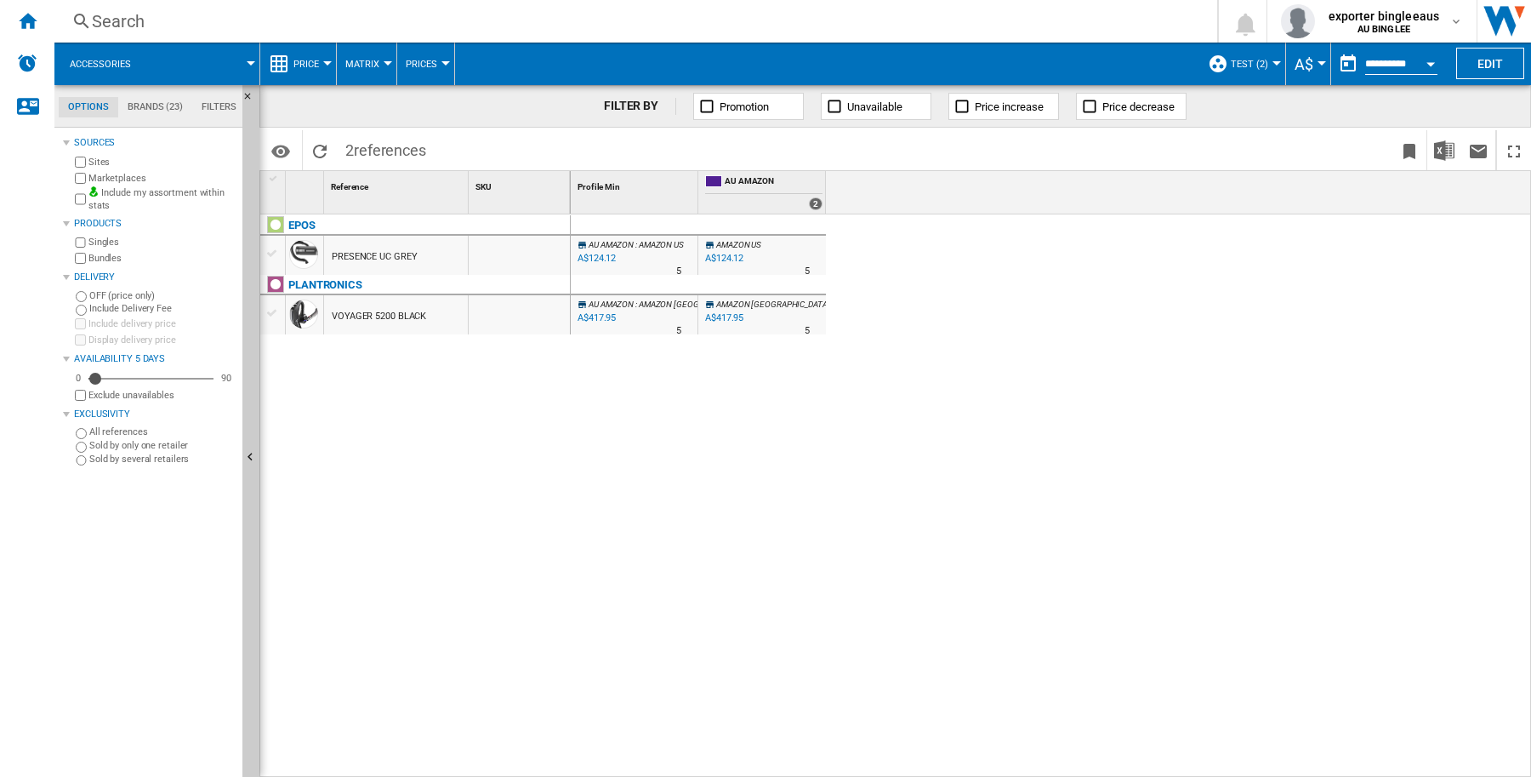
click at [372, 256] on div "PRESENCE UC GREY" at bounding box center [374, 256] width 85 height 39
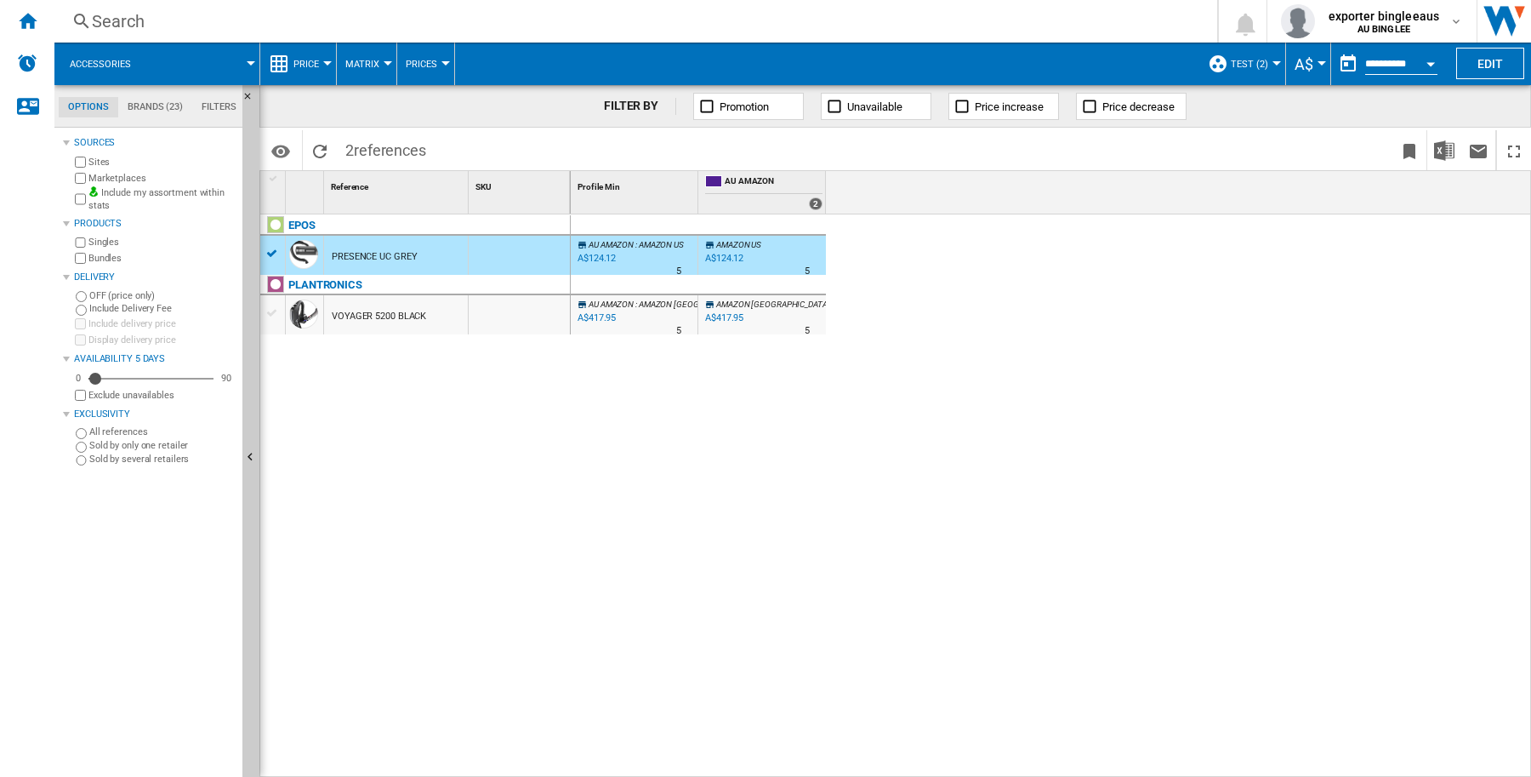
click at [461, 448] on div "EPOS PRESENCE UC GREY PLANTRONICS VOYAGER 5200 BLACK" at bounding box center [415, 491] width 310 height 555
